Goal: Task Accomplishment & Management: Complete application form

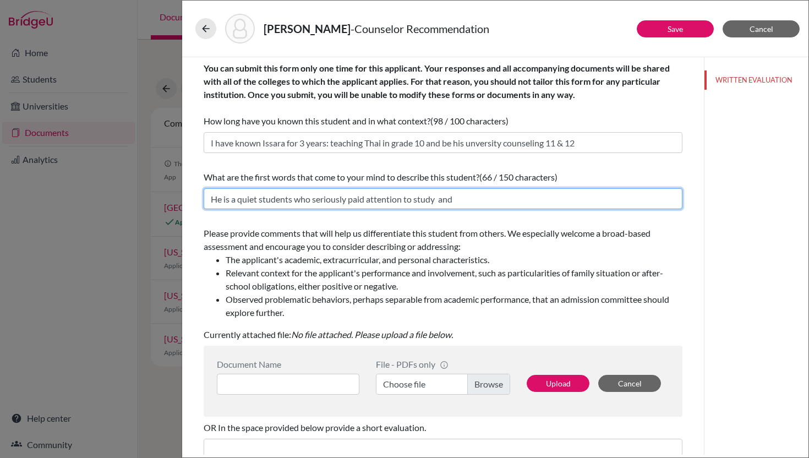
click at [467, 201] on input "He is a quiet students who seriously paid attention to study and" at bounding box center [443, 198] width 479 height 21
click at [375, 195] on input "He is a quiet students who seriously paid attention to study and" at bounding box center [443, 198] width 479 height 21
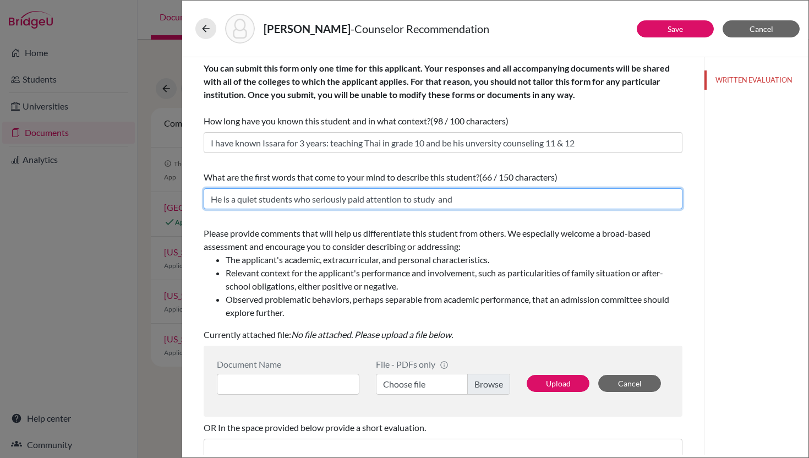
click at [375, 195] on input "He is a quiet students who seriously paid attention to study and" at bounding box center [443, 198] width 479 height 21
paste input "Quiet yet highly cooperative, academically outstanding, and consistently demons…"
click at [211, 199] on input "Quiet yet highly cooperative, academically outstanding, and consistently demons…" at bounding box center [443, 198] width 479 height 21
click at [250, 197] on input "Issara is Quiet yet highly cooperative, academically outstanding, and consisten…" at bounding box center [443, 198] width 479 height 21
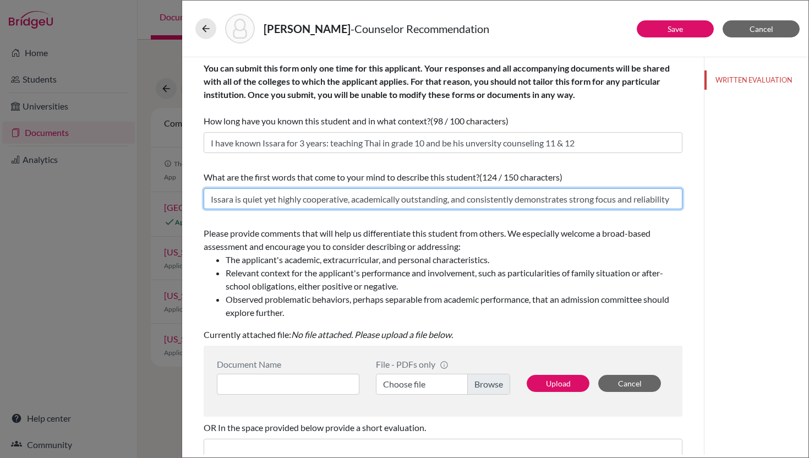
click at [286, 207] on input "Issara is quiet yet highly cooperative, academically outstanding, and consisten…" at bounding box center [443, 198] width 479 height 21
type input "Issara is quiet yet highly cooperative, academically outstanding, and consisten…"
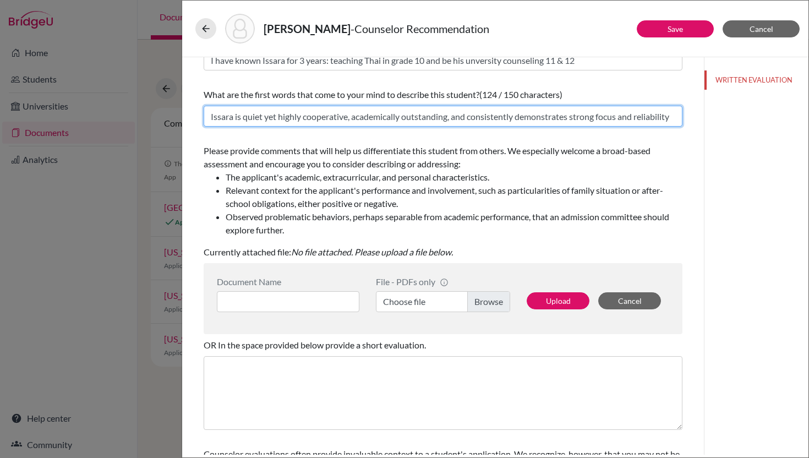
scroll to position [86, 0]
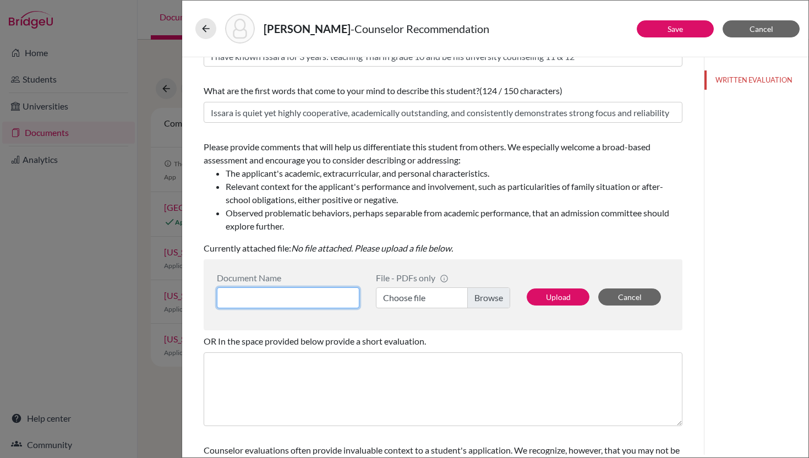
click at [252, 295] on input at bounding box center [288, 297] width 143 height 21
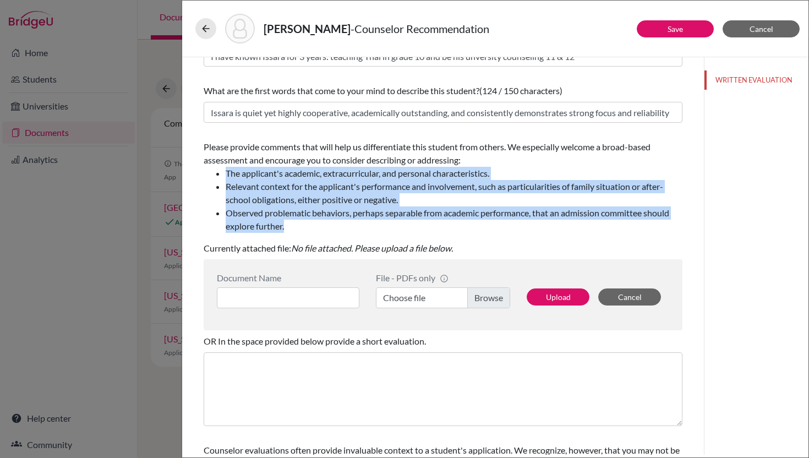
drag, startPoint x: 226, startPoint y: 172, endPoint x: 302, endPoint y: 222, distance: 91.3
click at [302, 223] on ul "The applicant's academic, extracurricular, and personal characteristics. Releva…" at bounding box center [443, 200] width 479 height 66
copy ul "The applicant's academic, extracurricular, and personal characteristics. Releva…"
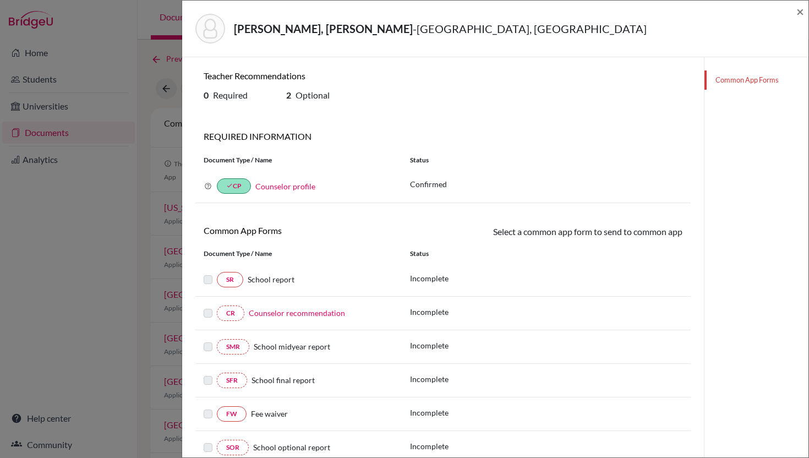
scroll to position [629, 0]
click at [803, 13] on span "×" at bounding box center [800, 11] width 8 height 16
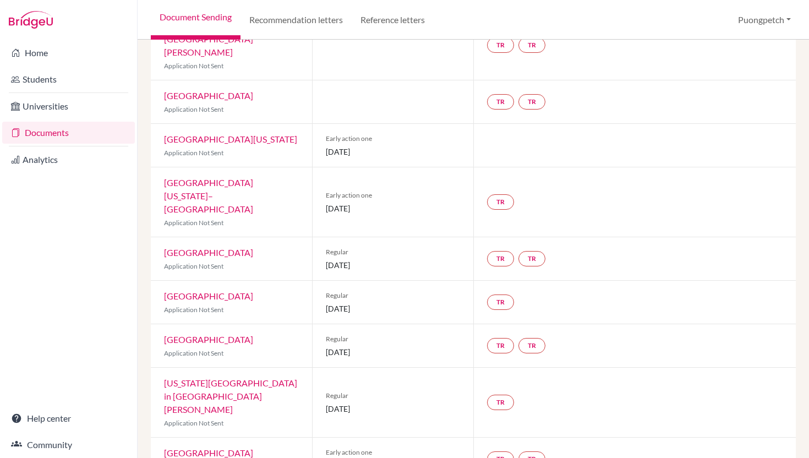
click at [64, 133] on link "Documents" at bounding box center [68, 133] width 133 height 22
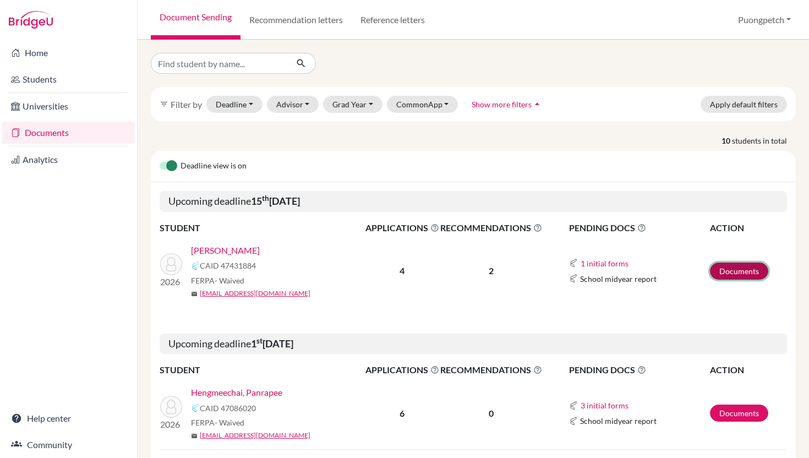
click at [729, 271] on link "Documents" at bounding box center [739, 270] width 58 height 17
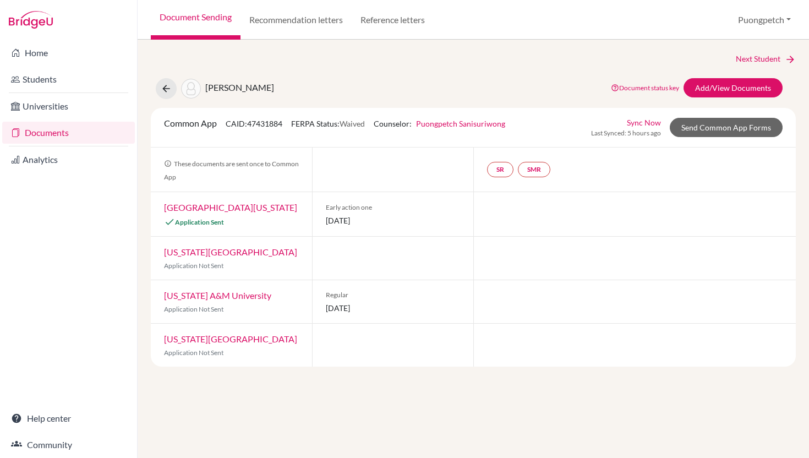
click at [234, 210] on link "[GEOGRAPHIC_DATA][US_STATE]" at bounding box center [230, 207] width 133 height 10
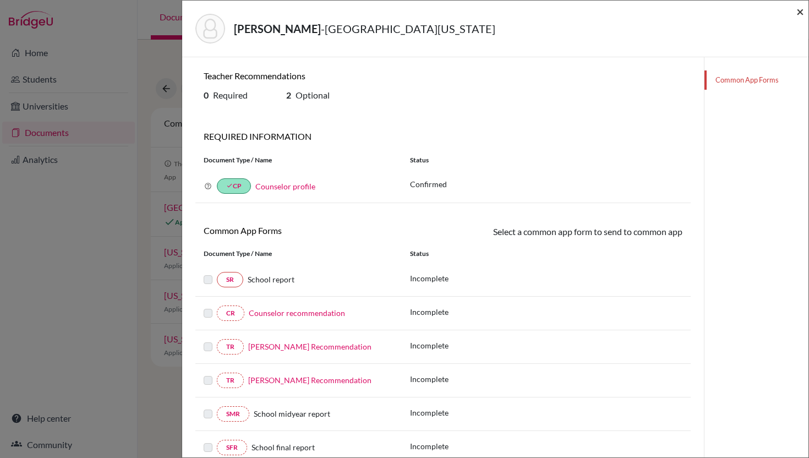
click at [801, 12] on span "×" at bounding box center [800, 11] width 8 height 16
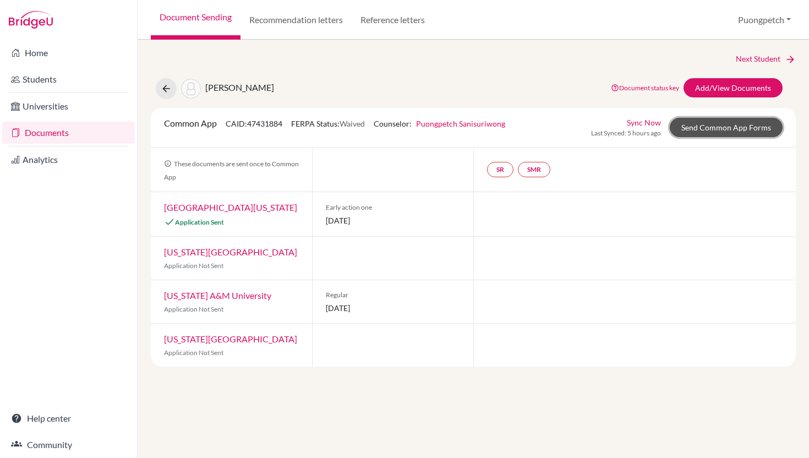
click at [703, 126] on link "Send Common App Forms" at bounding box center [726, 127] width 113 height 19
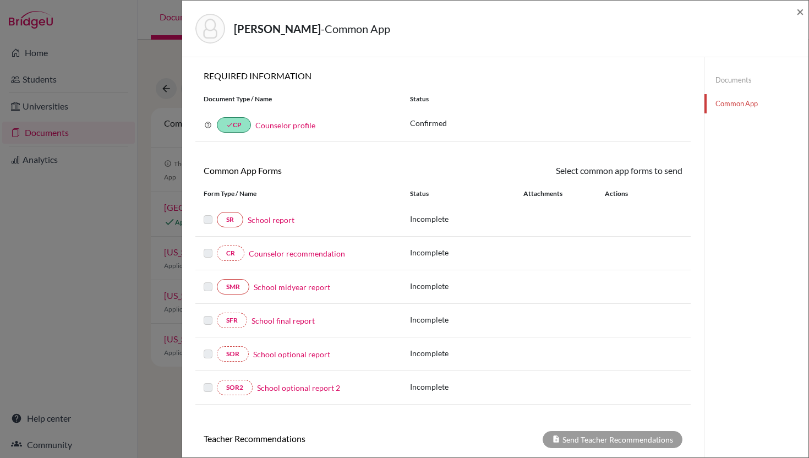
scroll to position [202, 0]
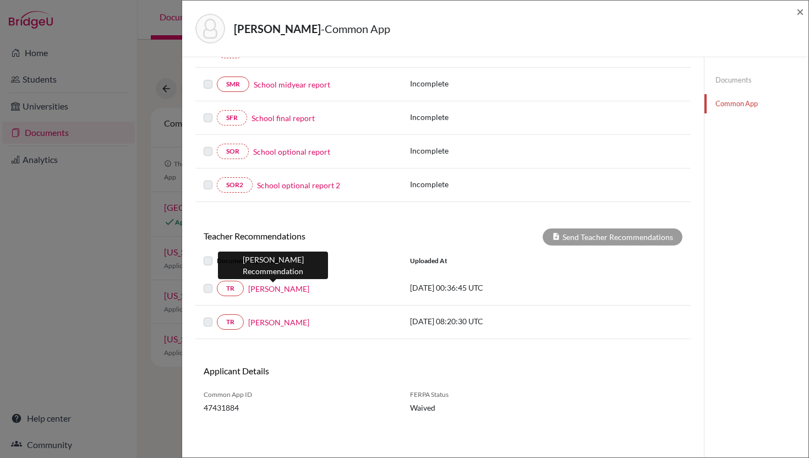
click at [277, 288] on link "[PERSON_NAME]" at bounding box center [278, 289] width 61 height 12
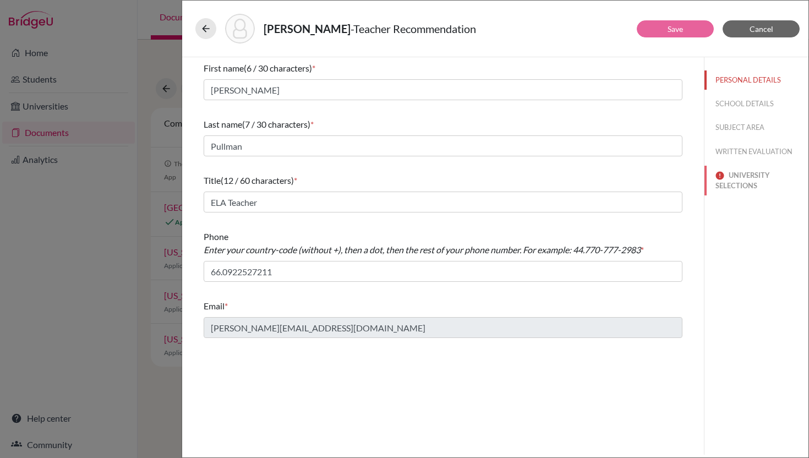
click at [728, 175] on button "UNIVERSITY SELECTIONS" at bounding box center [756, 181] width 104 height 30
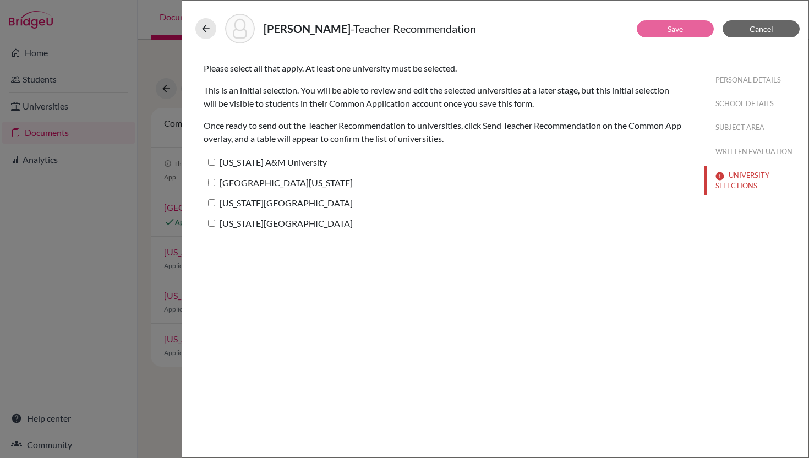
click at [215, 182] on label "[GEOGRAPHIC_DATA][US_STATE]" at bounding box center [278, 182] width 149 height 16
click at [215, 182] on input "[GEOGRAPHIC_DATA][US_STATE]" at bounding box center [211, 182] width 7 height 7
checkbox input "true"
click at [738, 128] on button "SUBJECT AREA" at bounding box center [756, 127] width 104 height 19
select select "1"
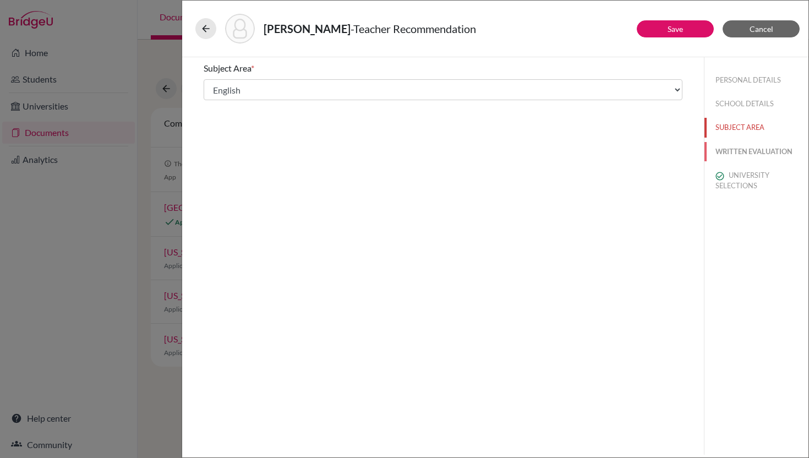
click at [735, 149] on button "WRITTEN EVALUATION" at bounding box center [756, 151] width 104 height 19
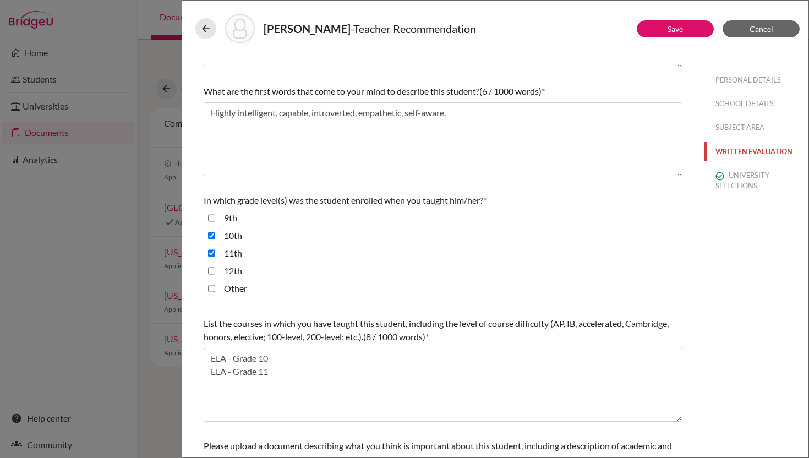
scroll to position [238, 0]
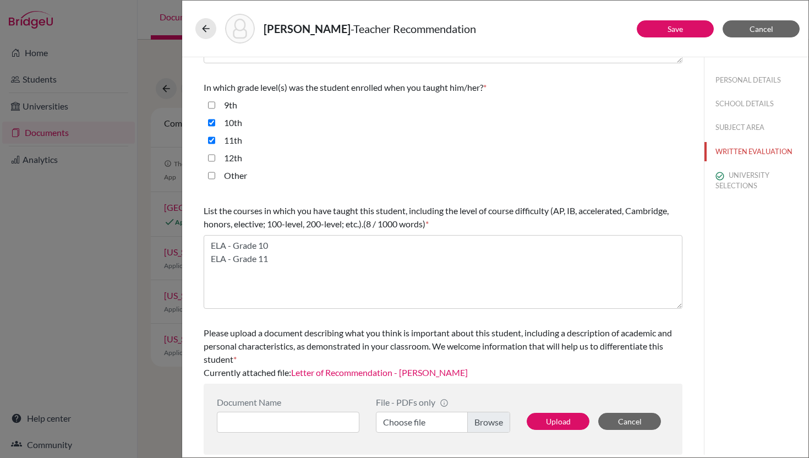
click at [406, 375] on link "Letter of Recommendation - [PERSON_NAME]" at bounding box center [379, 372] width 177 height 10
click at [725, 180] on button "UNIVERSITY SELECTIONS" at bounding box center [756, 181] width 104 height 30
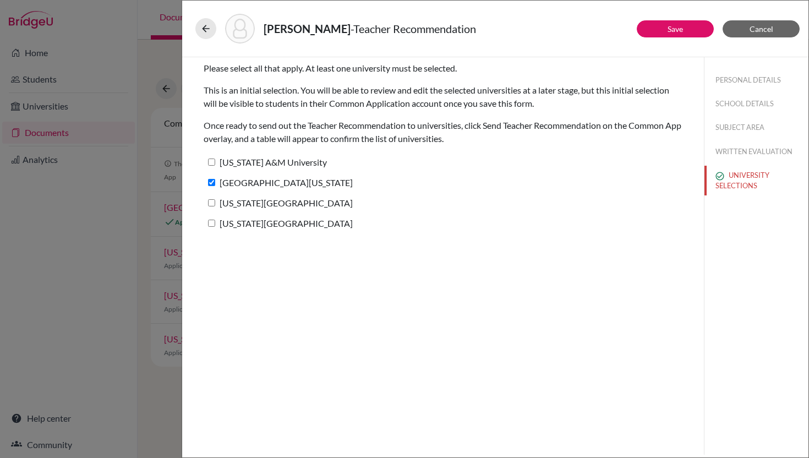
click at [210, 161] on input "[US_STATE] A&M University" at bounding box center [211, 161] width 7 height 7
checkbox input "true"
click at [212, 200] on input "[US_STATE][GEOGRAPHIC_DATA]" at bounding box center [211, 202] width 7 height 7
checkbox input "true"
click at [212, 221] on input "[US_STATE][GEOGRAPHIC_DATA]" at bounding box center [211, 223] width 7 height 7
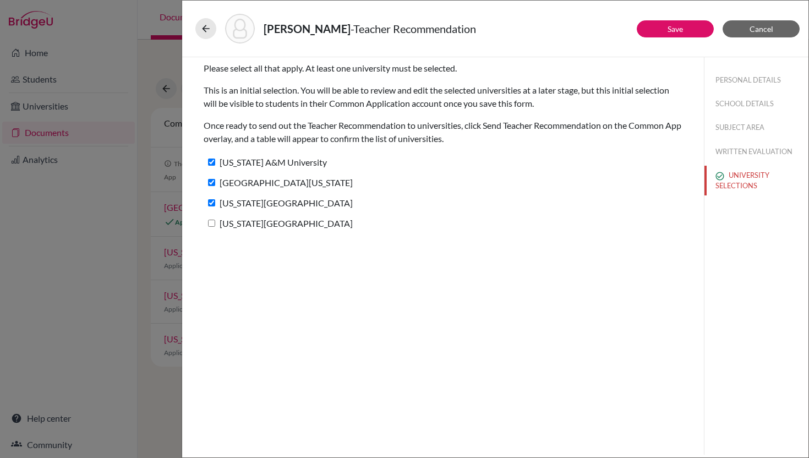
checkbox input "true"
click at [679, 30] on link "Save" at bounding box center [674, 28] width 15 height 9
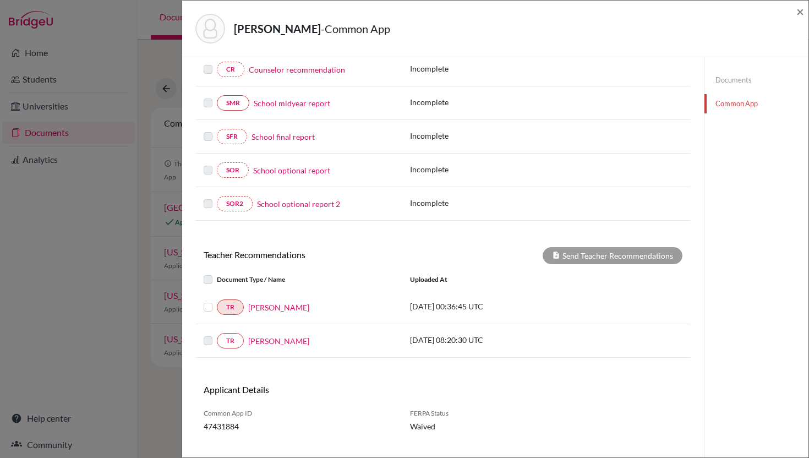
scroll to position [180, 0]
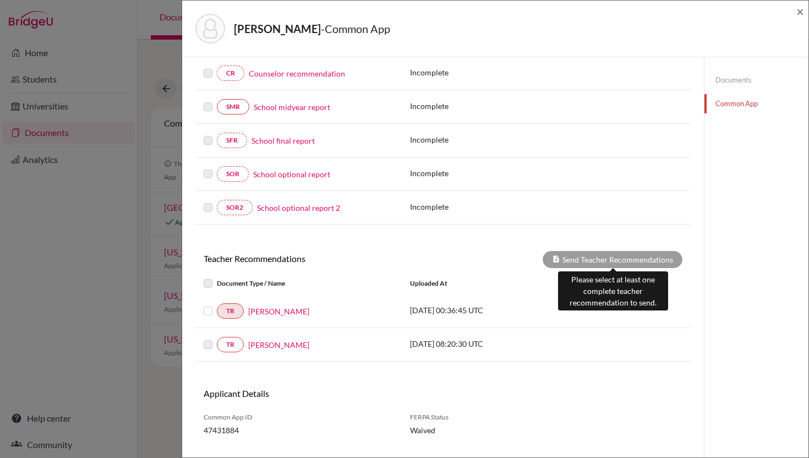
click at [624, 262] on div "Send Teacher Recommendations" at bounding box center [613, 259] width 140 height 17
click at [616, 265] on div "Send Teacher Recommendations" at bounding box center [613, 259] width 140 height 17
click at [564, 262] on div "Send Teacher Recommendations" at bounding box center [613, 259] width 140 height 17
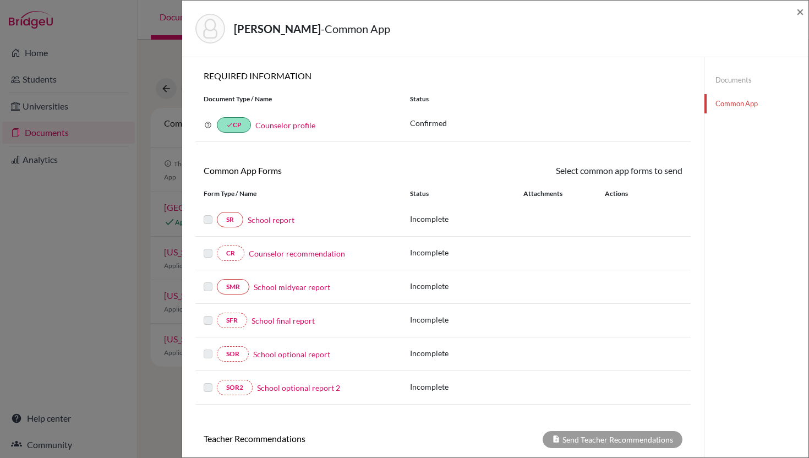
scroll to position [202, 0]
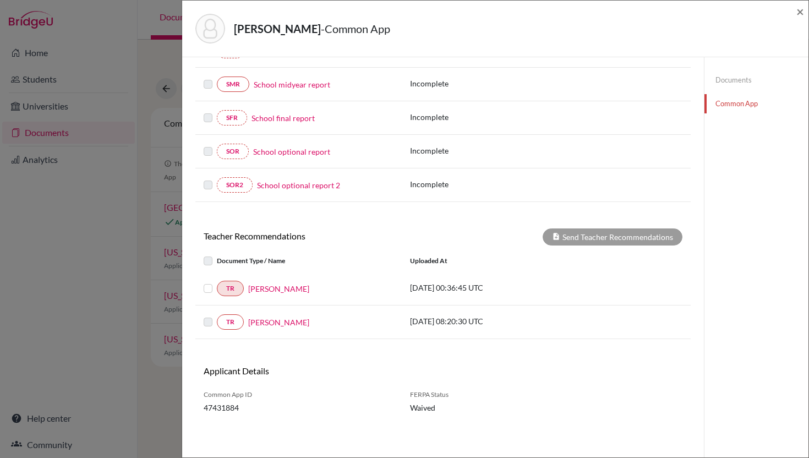
click at [574, 223] on div "× REQUIRED INFORMATION Document Type / Name Status Why am I being asked to do t…" at bounding box center [442, 156] width 495 height 576
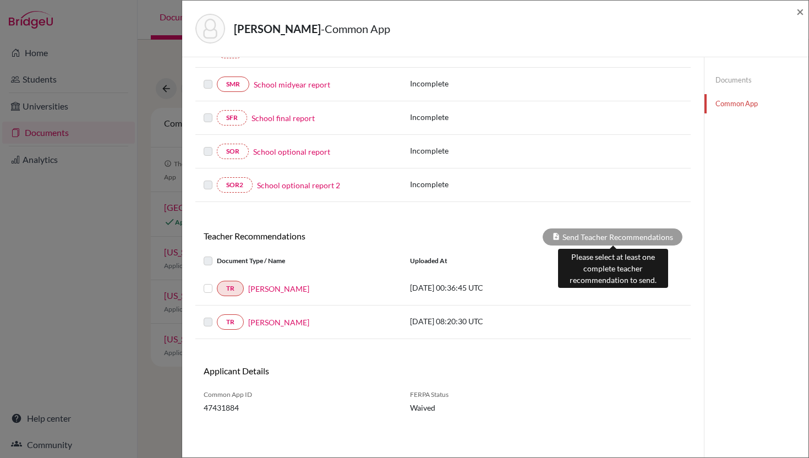
click at [568, 241] on div "Send Teacher Recommendations" at bounding box center [613, 236] width 140 height 17
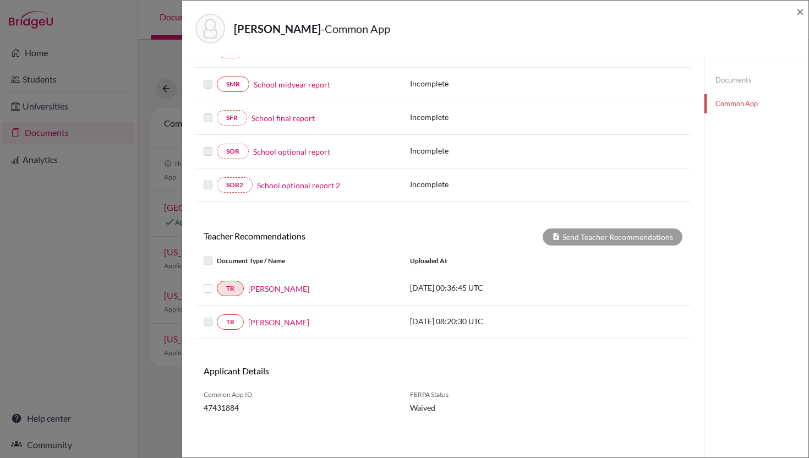
click at [217, 282] on label at bounding box center [217, 282] width 0 height 0
click at [0, 0] on input "checkbox" at bounding box center [0, 0] width 0 height 0
click at [562, 240] on button "Send Teacher Recommendations" at bounding box center [613, 236] width 140 height 17
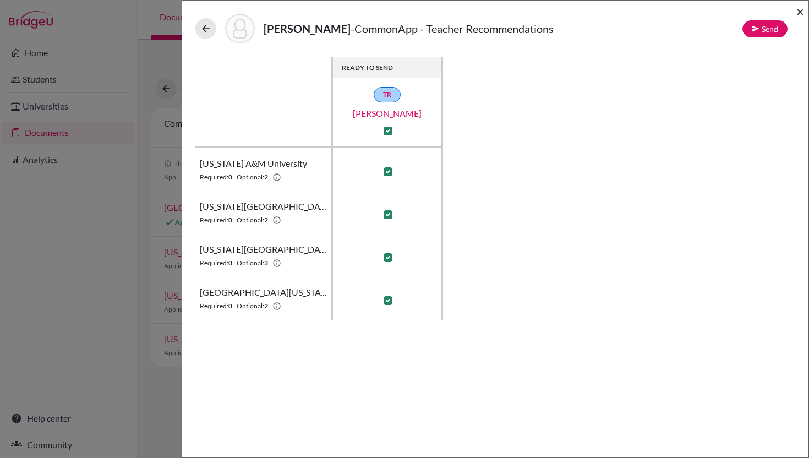
click at [798, 13] on span "×" at bounding box center [800, 11] width 8 height 16
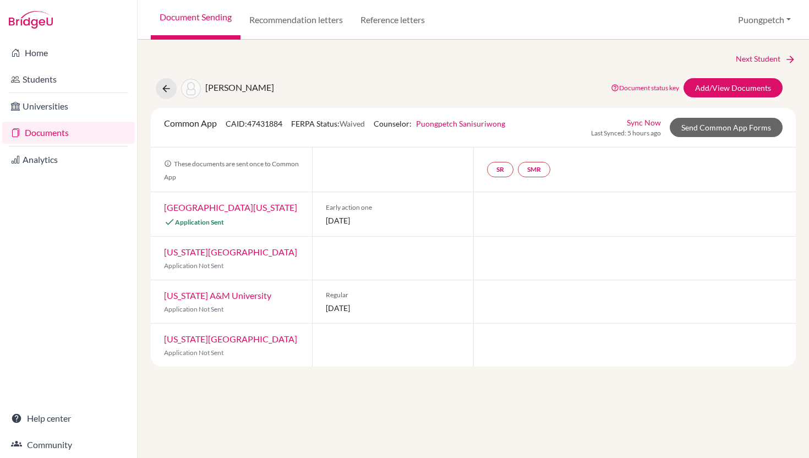
click at [262, 203] on link "[GEOGRAPHIC_DATA][US_STATE]" at bounding box center [230, 207] width 133 height 10
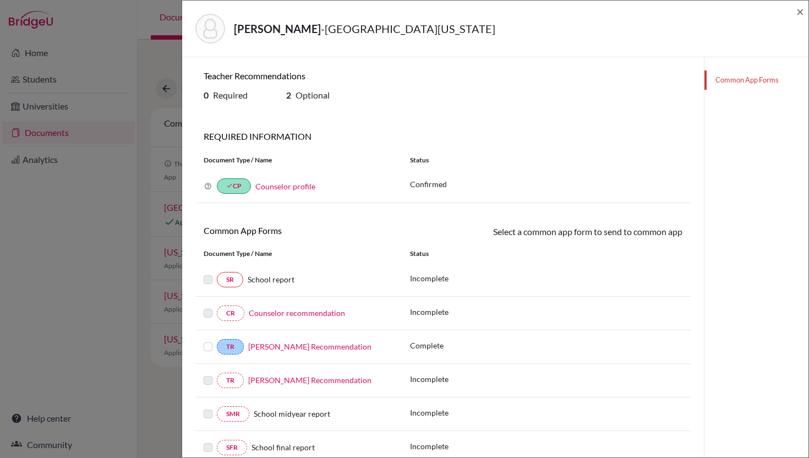
click at [804, 11] on div "[PERSON_NAME] - [GEOGRAPHIC_DATA][US_STATE] ×" at bounding box center [495, 29] width 626 height 57
click at [799, 11] on span "×" at bounding box center [800, 11] width 8 height 16
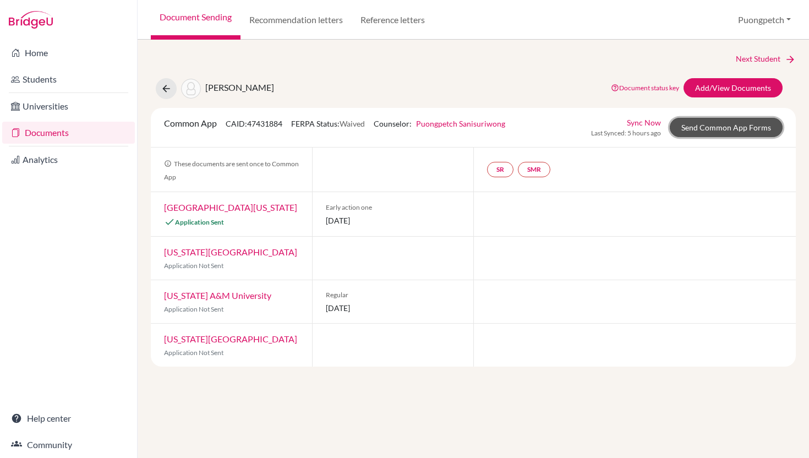
click at [699, 125] on link "Send Common App Forms" at bounding box center [726, 127] width 113 height 19
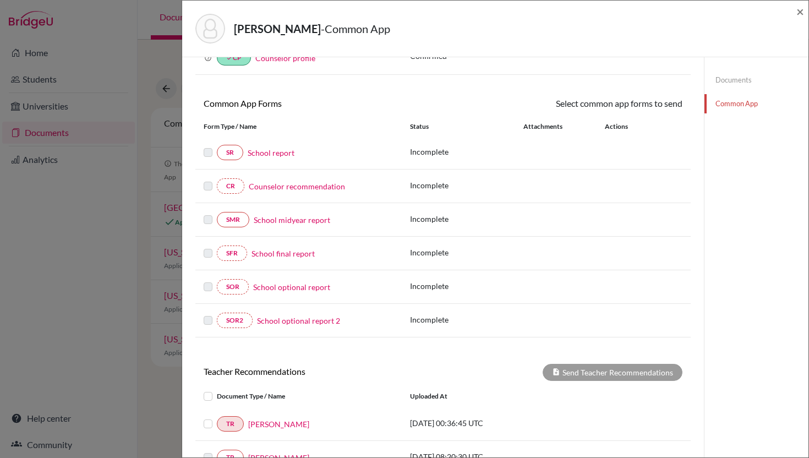
scroll to position [202, 0]
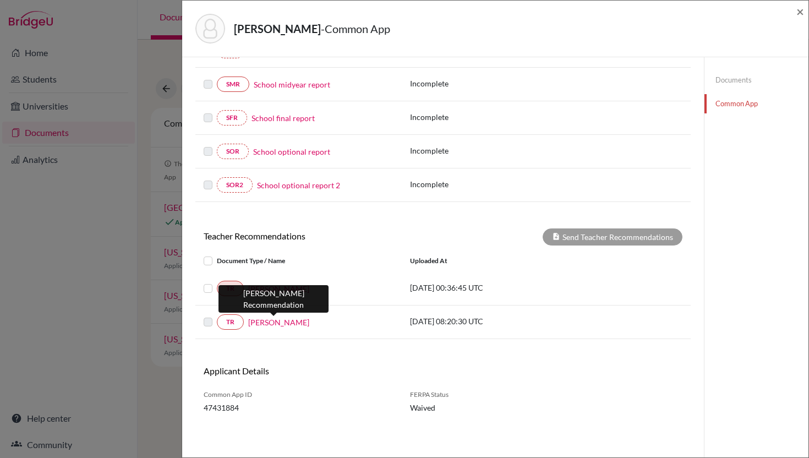
click at [284, 324] on link "[PERSON_NAME]" at bounding box center [278, 322] width 61 height 12
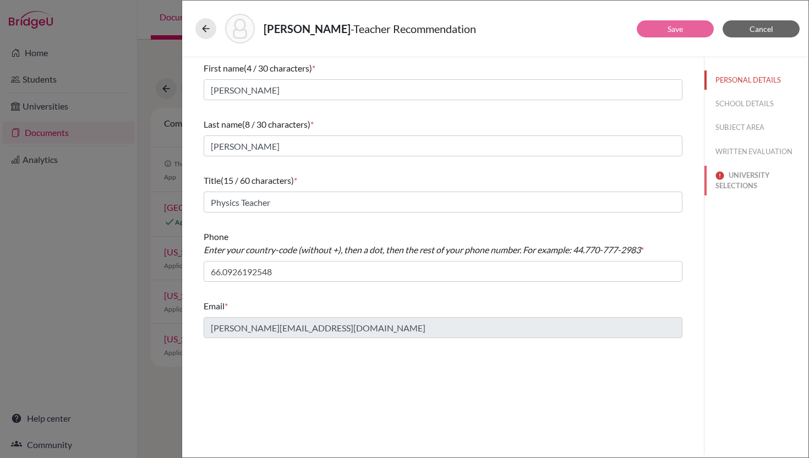
click at [724, 180] on button "UNIVERSITY SELECTIONS" at bounding box center [756, 181] width 104 height 30
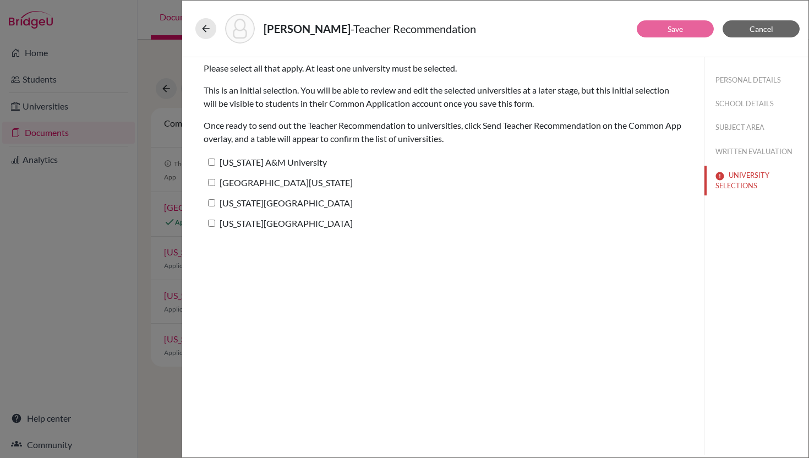
click at [209, 163] on input "[US_STATE] A&M University" at bounding box center [211, 161] width 7 height 7
checkbox input "true"
click at [211, 183] on input "[GEOGRAPHIC_DATA][US_STATE]" at bounding box center [211, 182] width 7 height 7
checkbox input "true"
click at [210, 202] on input "[US_STATE][GEOGRAPHIC_DATA]" at bounding box center [211, 202] width 7 height 7
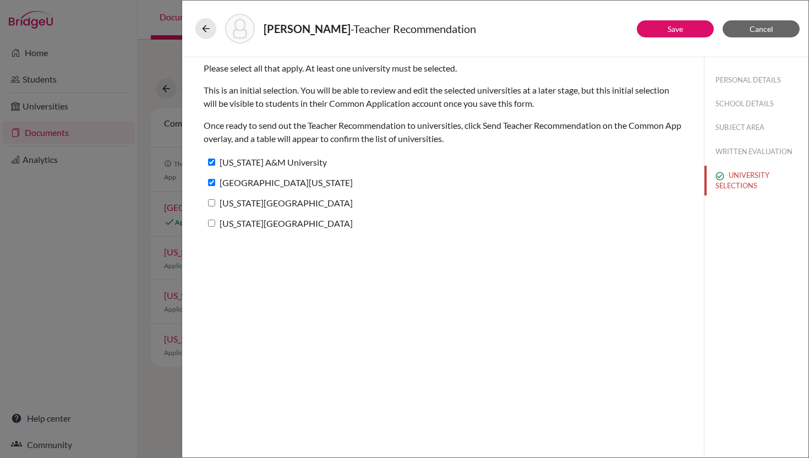
checkbox input "true"
click at [211, 224] on input "[US_STATE][GEOGRAPHIC_DATA]" at bounding box center [211, 223] width 7 height 7
checkbox input "true"
click at [648, 32] on button "Save" at bounding box center [675, 28] width 77 height 17
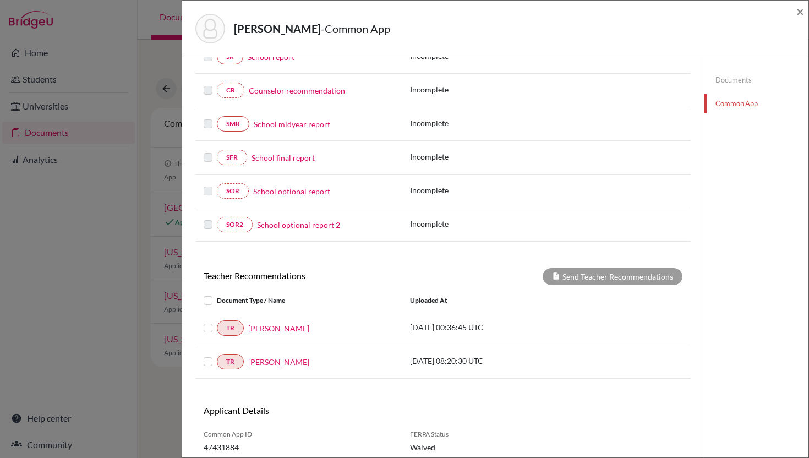
scroll to position [202, 0]
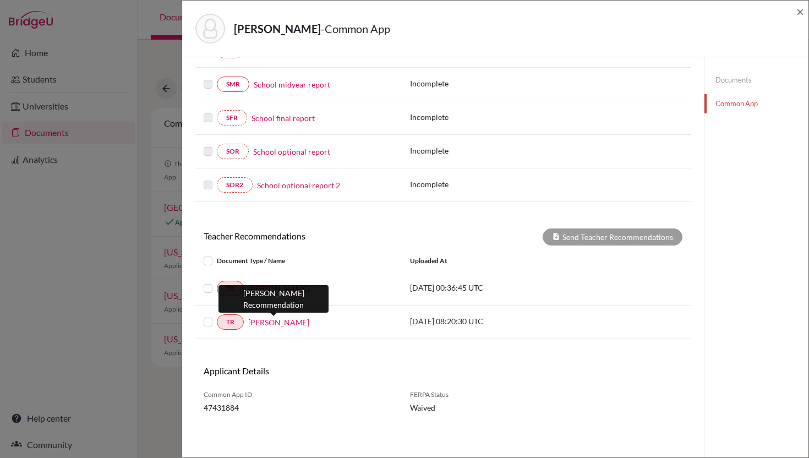
click at [283, 324] on link "[PERSON_NAME]" at bounding box center [278, 322] width 61 height 12
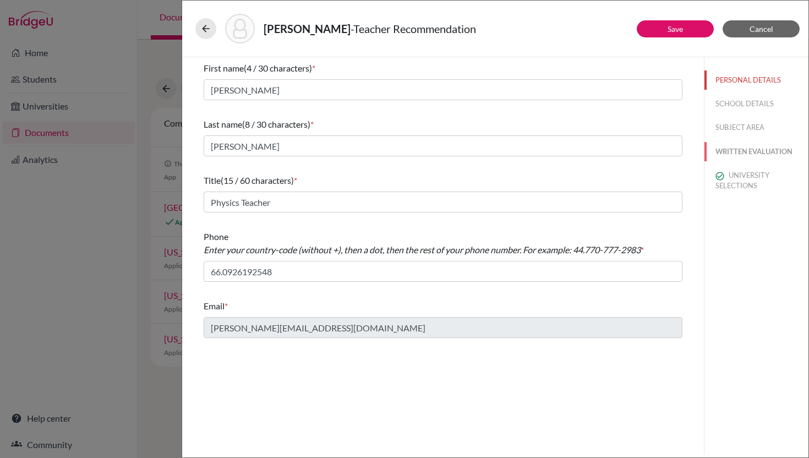
click at [738, 154] on button "WRITTEN EVALUATION" at bounding box center [756, 151] width 104 height 19
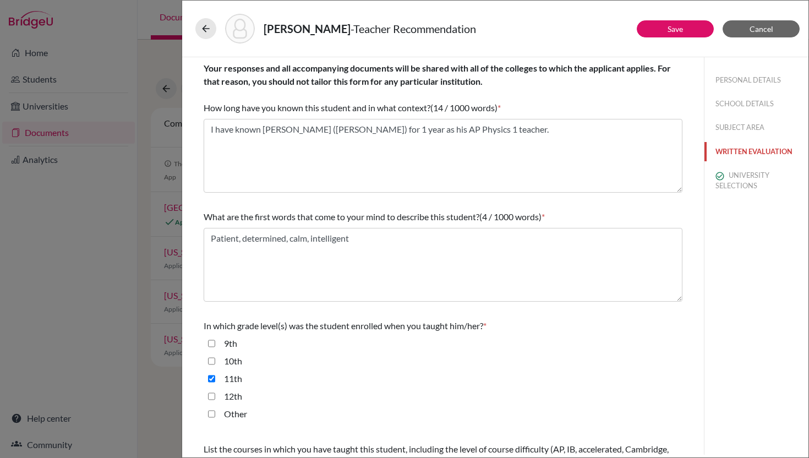
scroll to position [238, 0]
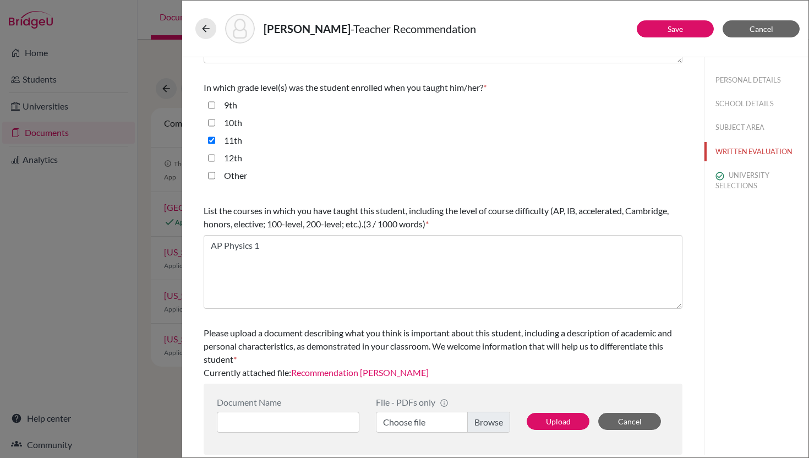
click at [359, 372] on link "Recommendation [PERSON_NAME]" at bounding box center [360, 372] width 138 height 10
